Goal: Book appointment/travel/reservation

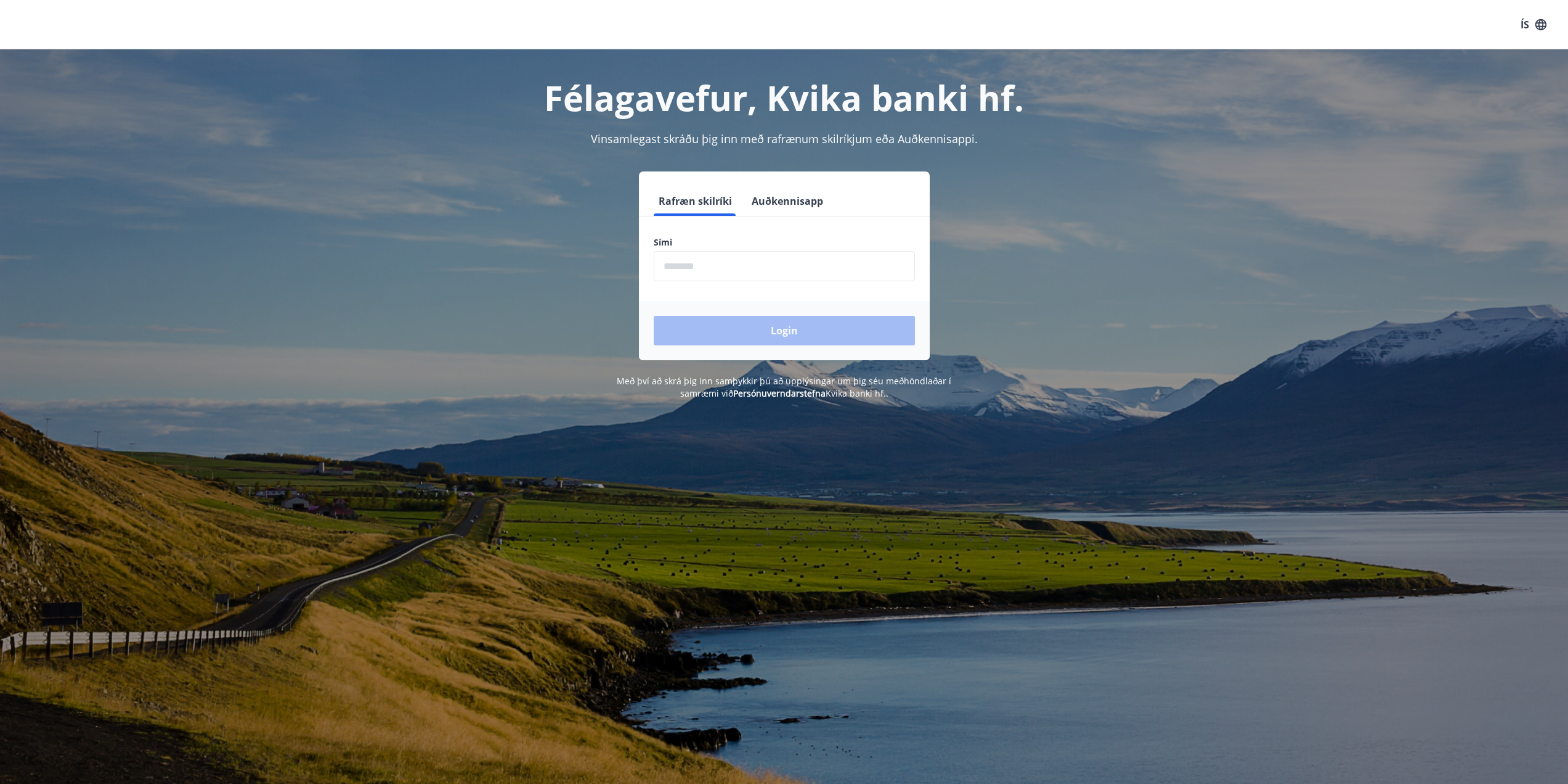
click at [860, 268] on input "phone" at bounding box center [784, 266] width 261 height 30
type input "********"
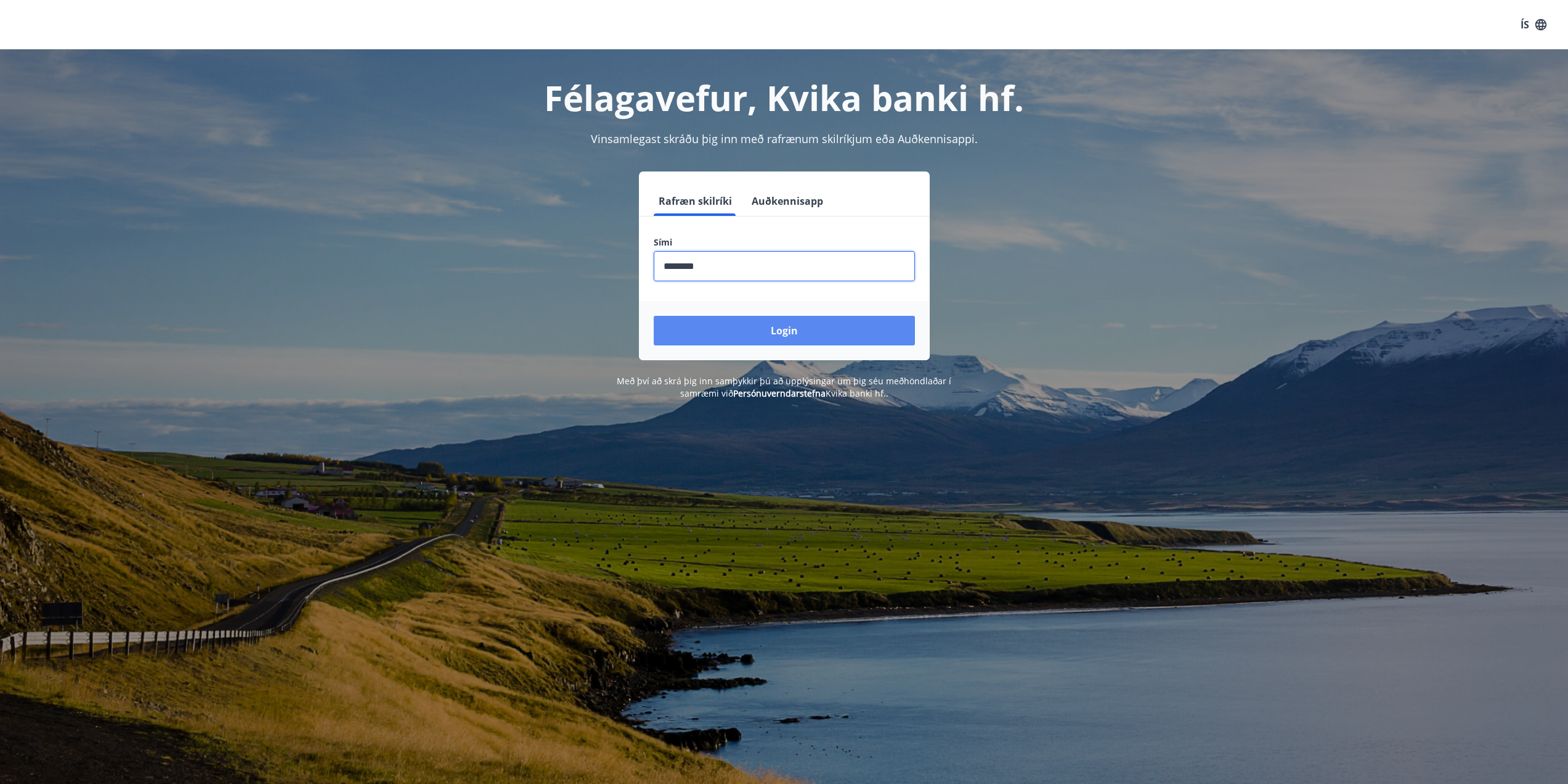
click at [773, 330] on button "Login" at bounding box center [784, 330] width 261 height 29
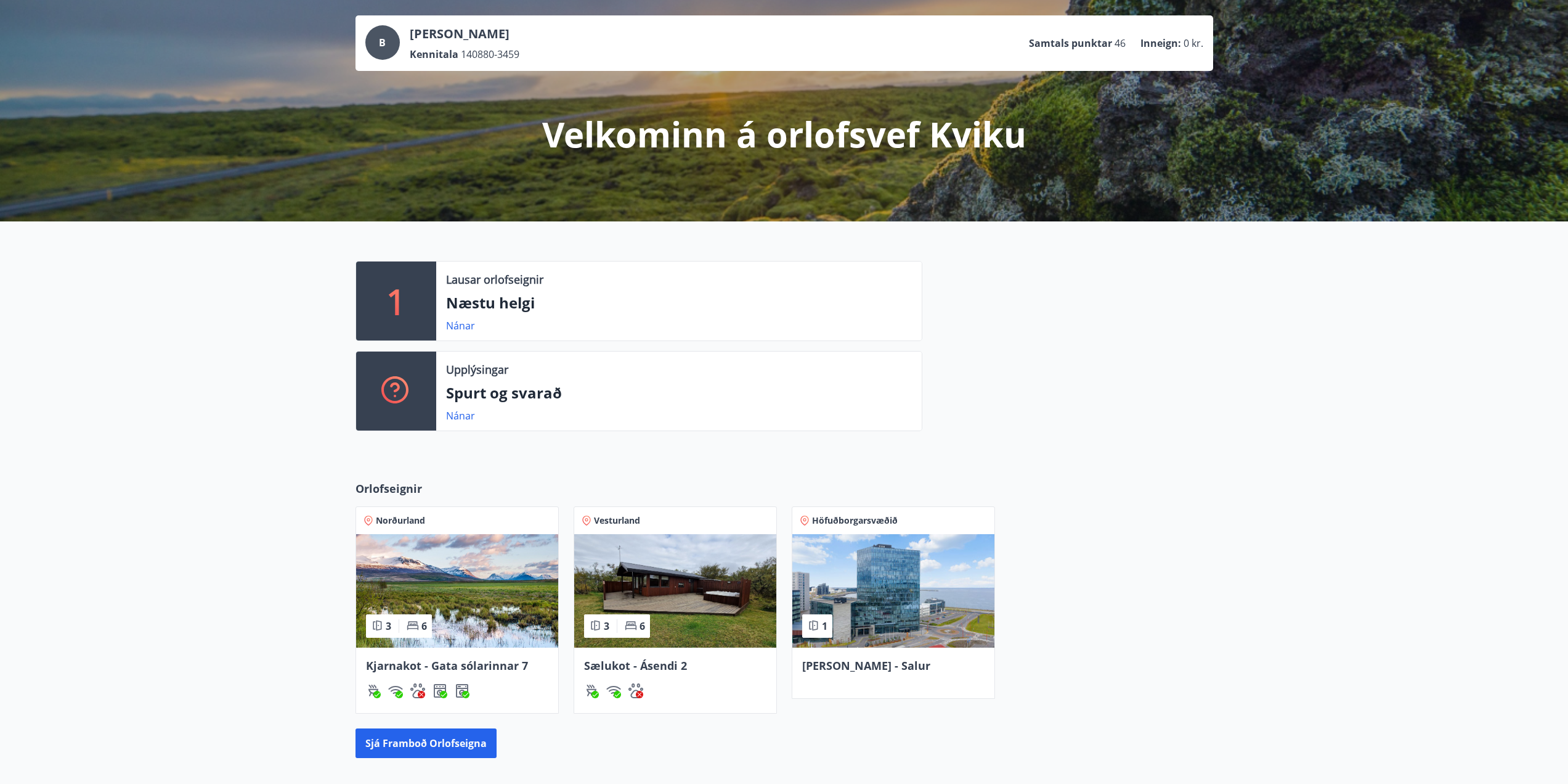
scroll to position [185, 0]
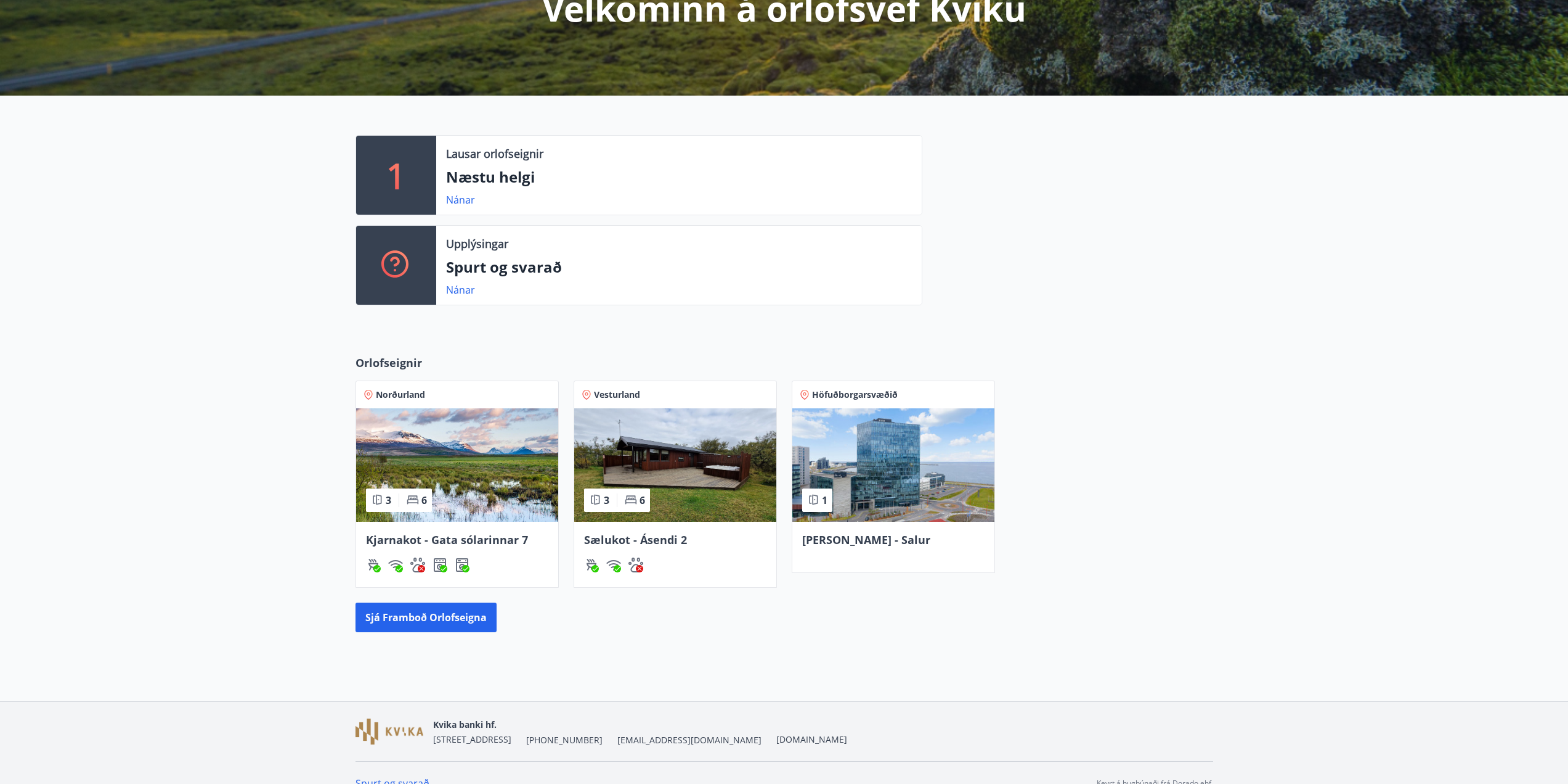
click at [690, 452] on img at bounding box center [675, 464] width 202 height 113
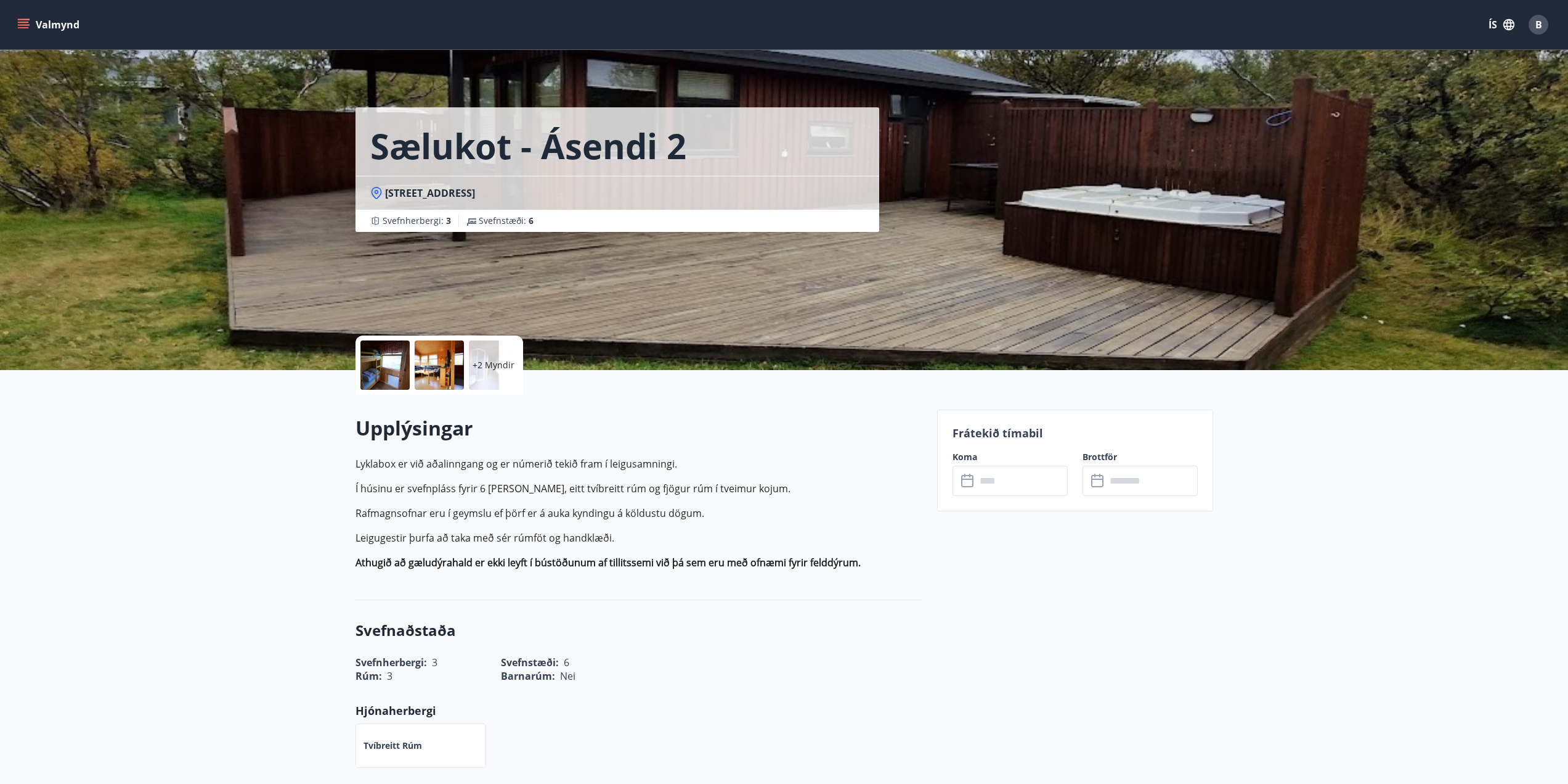
click at [1004, 488] on input "text" at bounding box center [1021, 480] width 92 height 30
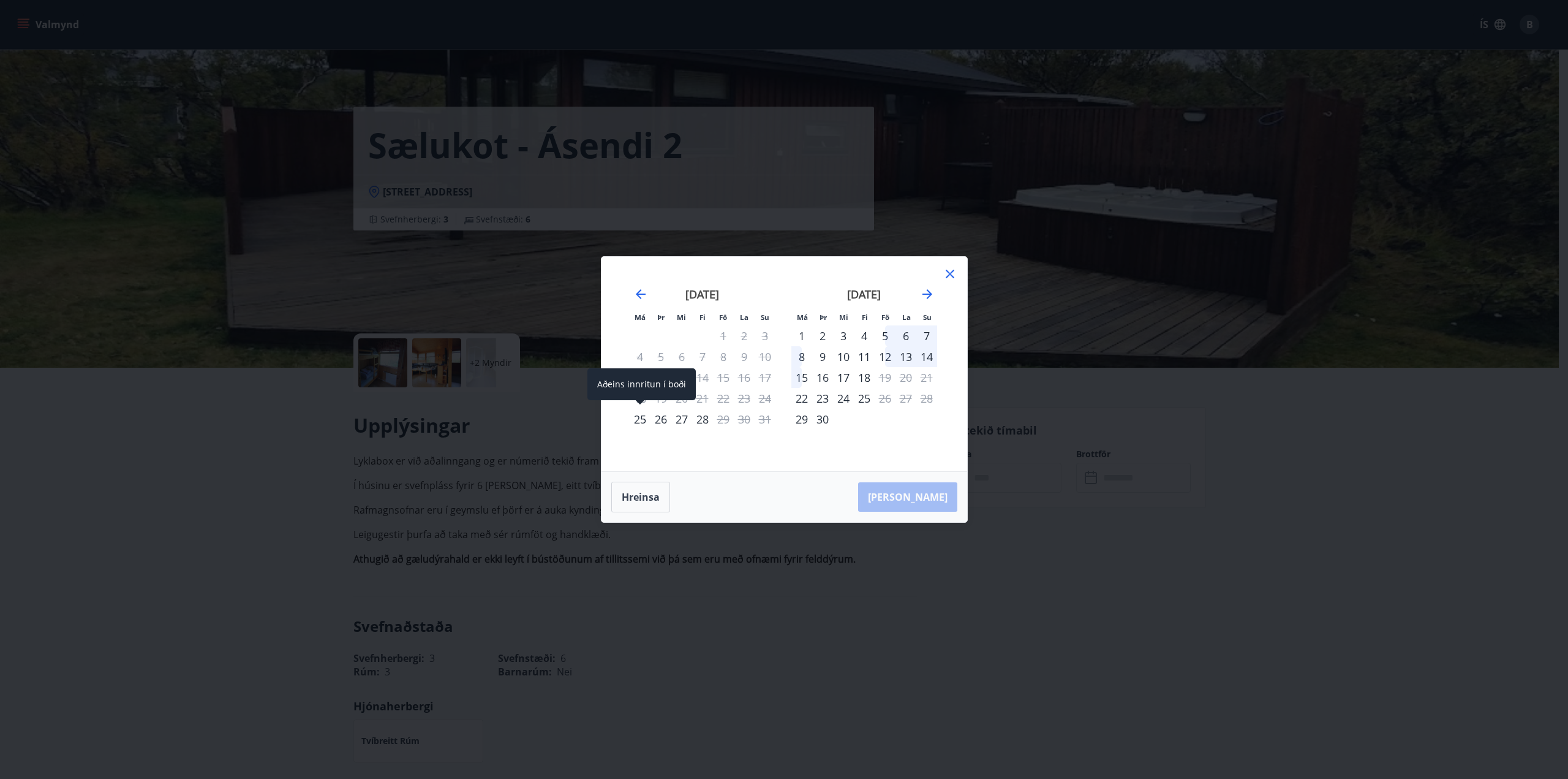
click at [634, 424] on div "25" at bounding box center [640, 418] width 21 height 21
click at [658, 418] on div "26" at bounding box center [660, 418] width 21 height 21
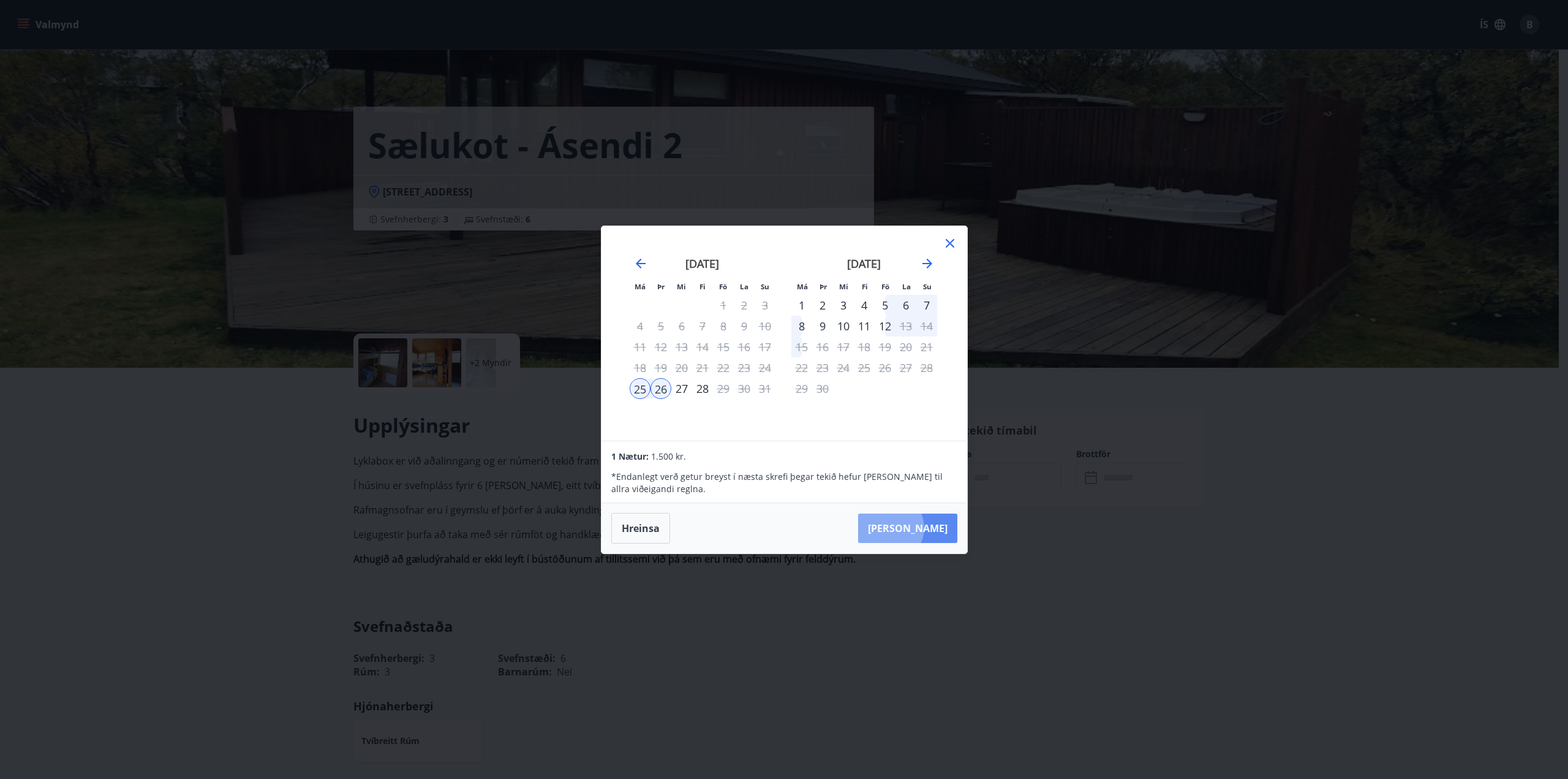
click at [928, 528] on button "Taka Frá" at bounding box center [908, 528] width 100 height 29
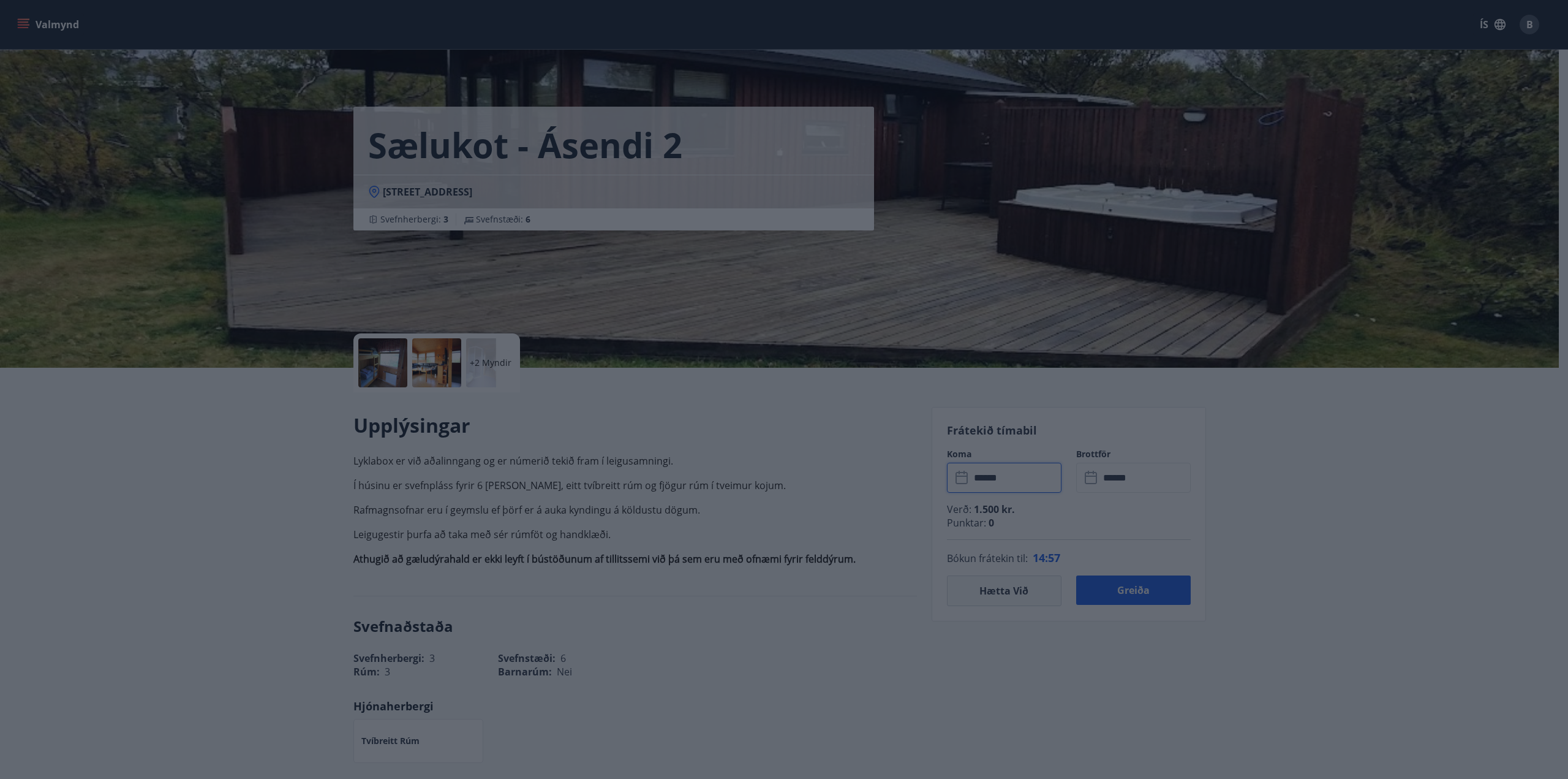
type input "******"
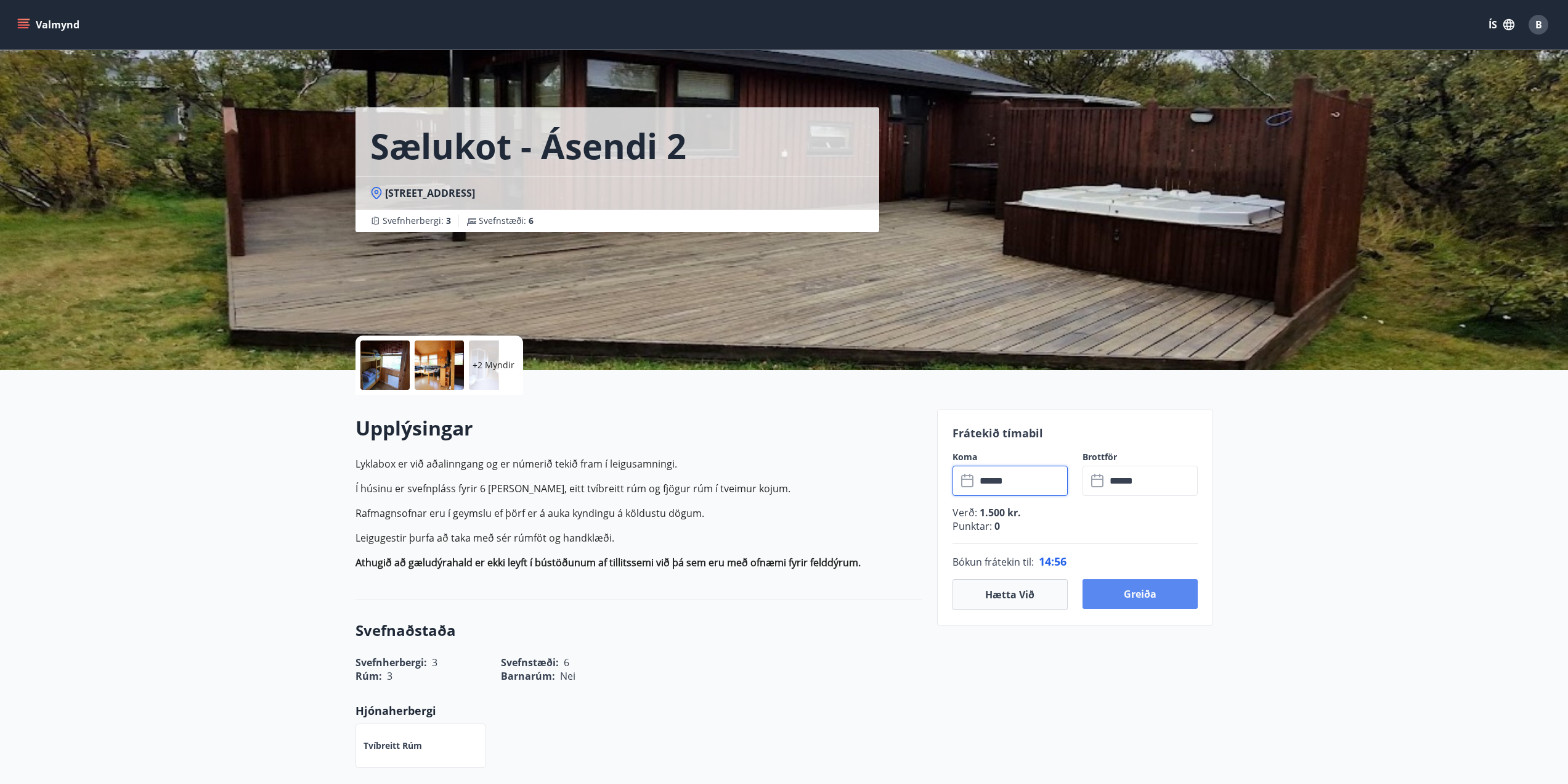
click at [1152, 595] on button "Greiða" at bounding box center [1140, 594] width 115 height 29
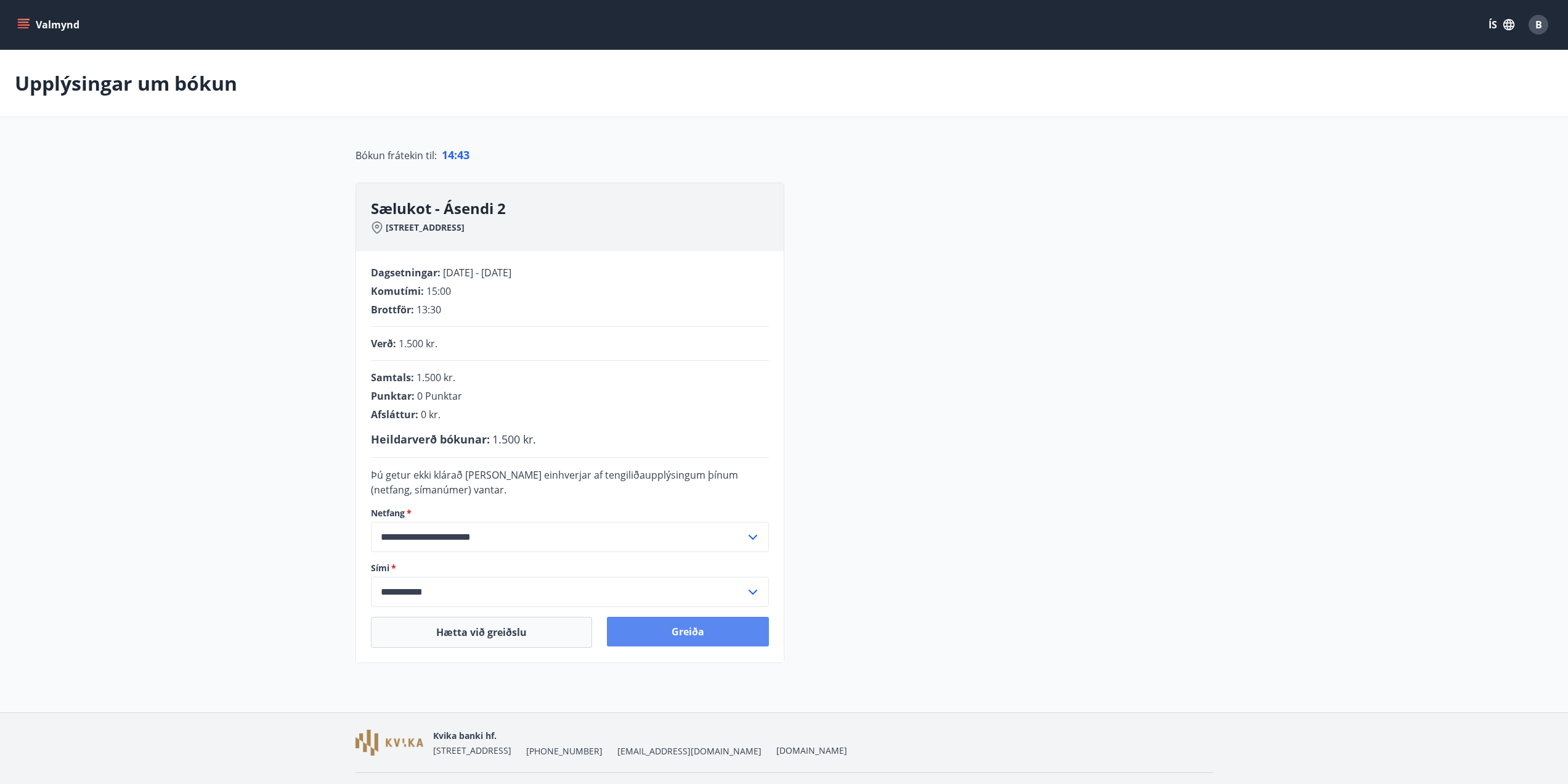
click at [695, 631] on button "Greiða" at bounding box center [688, 631] width 162 height 29
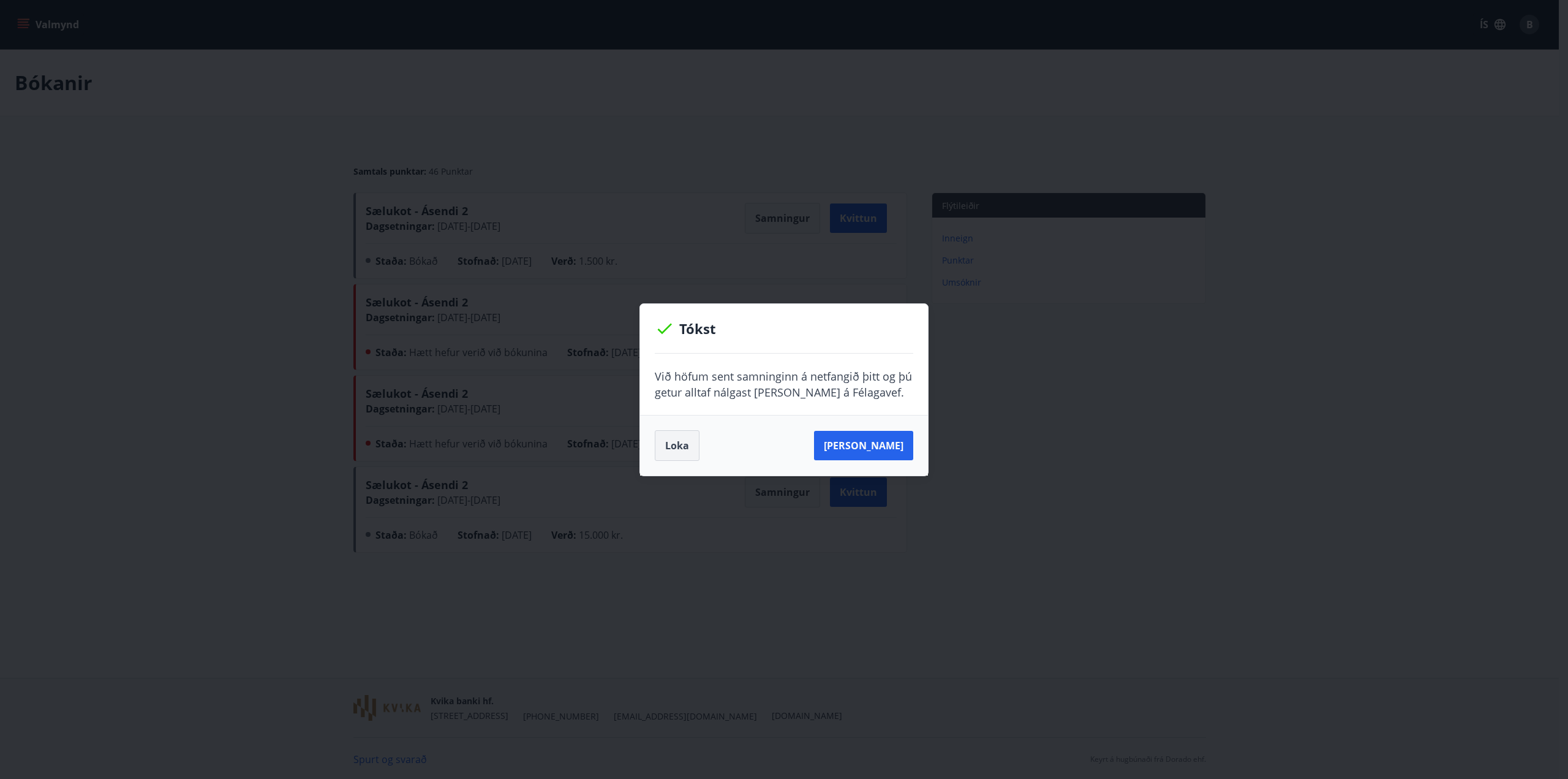
click at [680, 447] on button "Loka" at bounding box center [677, 446] width 45 height 31
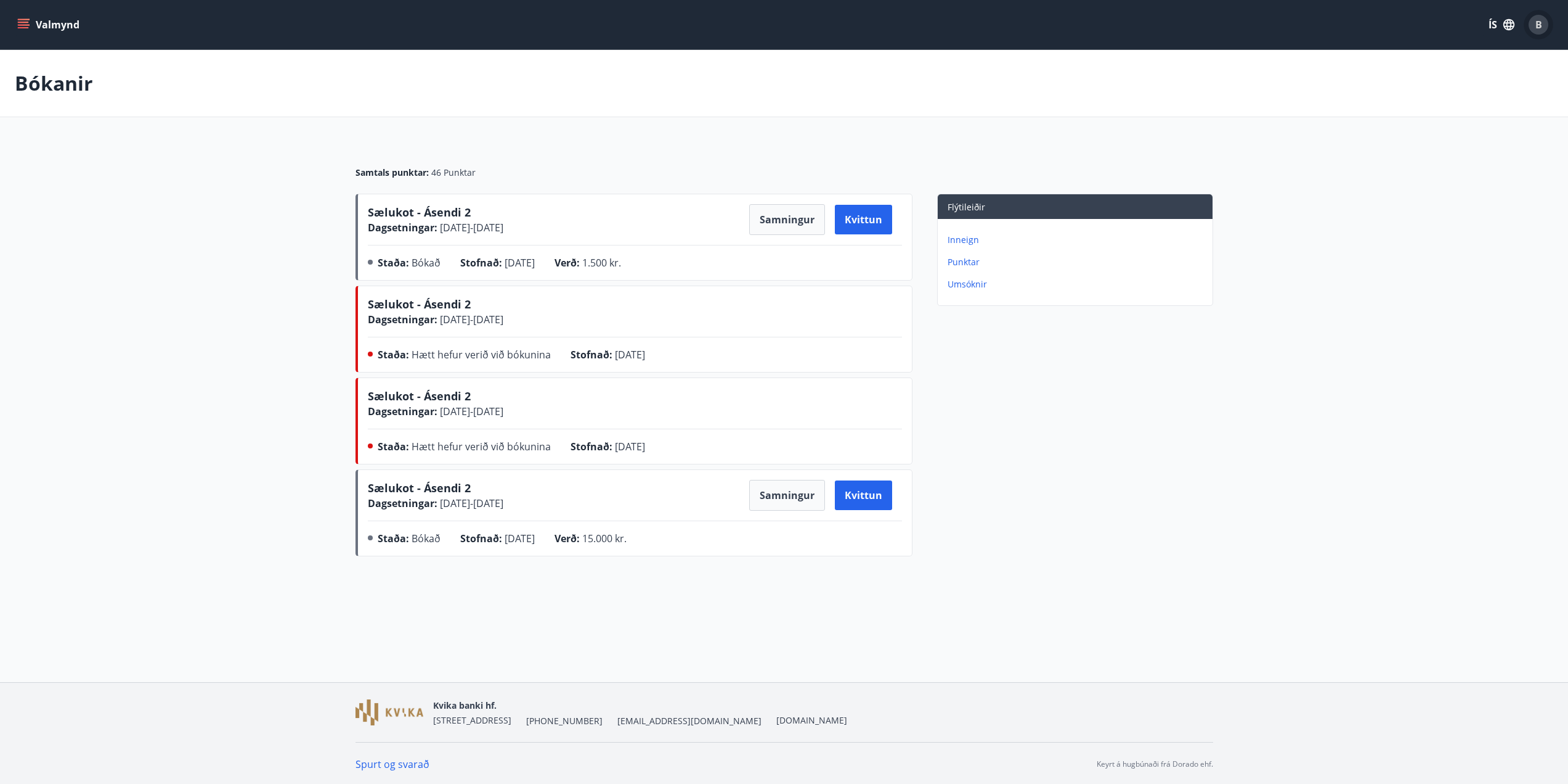
click at [1536, 28] on span "B" at bounding box center [1539, 24] width 6 height 14
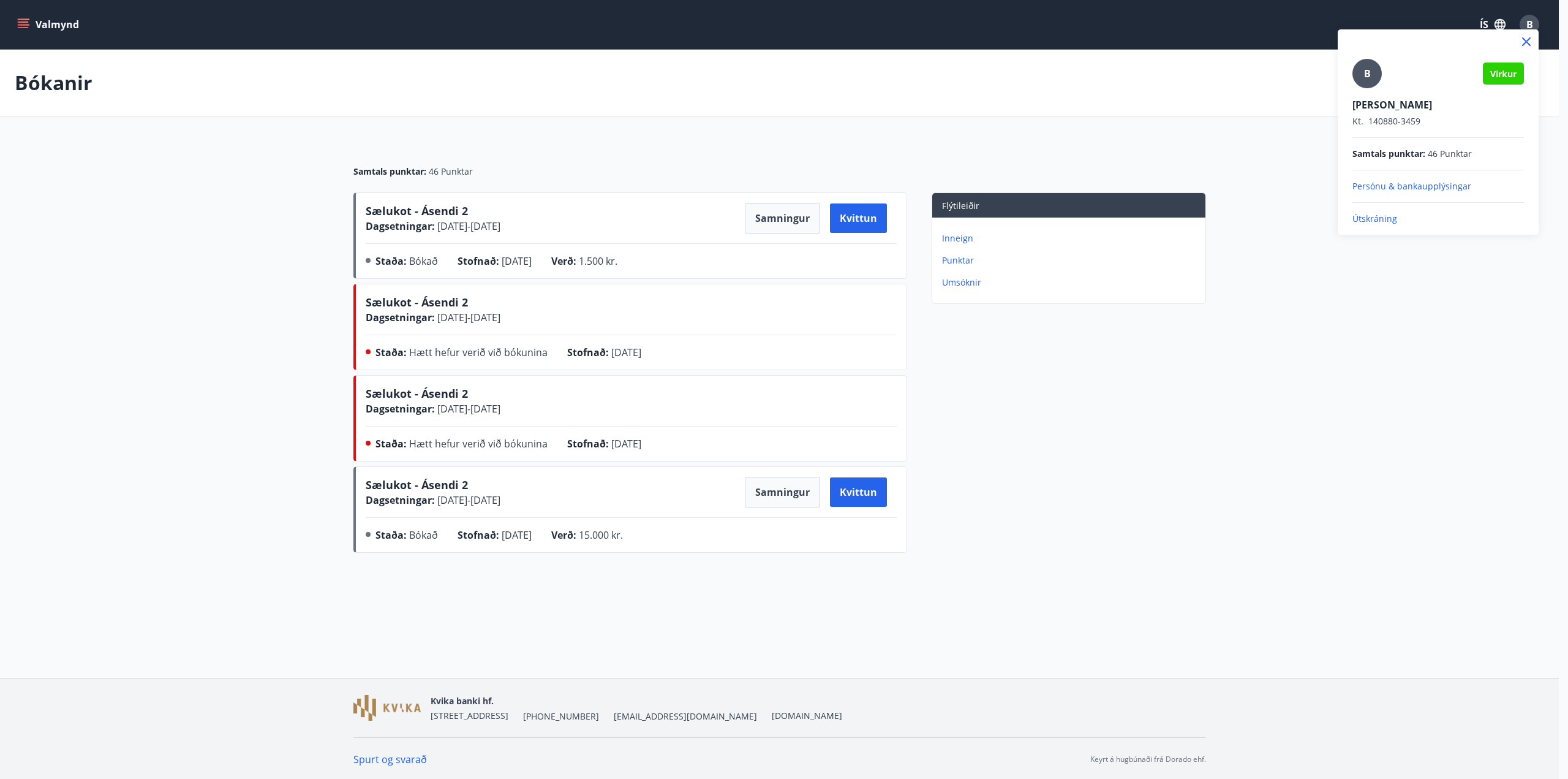
click at [1355, 220] on p "Útskráning" at bounding box center [1438, 218] width 172 height 12
